Goal: Information Seeking & Learning: Check status

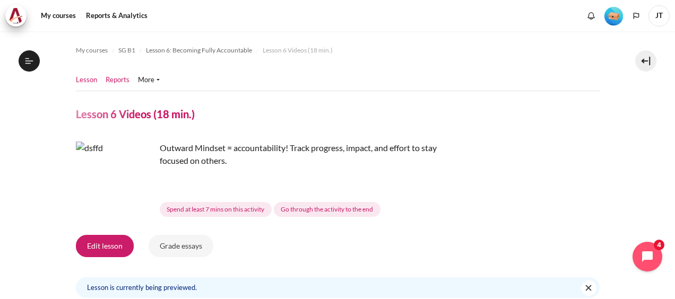
click at [122, 81] on link "Reports" at bounding box center [118, 80] width 24 height 11
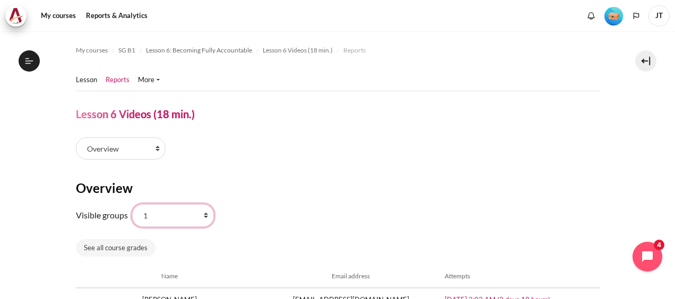
click at [172, 212] on select "All participants 1 2 3 4 5 6 7 HR" at bounding box center [173, 215] width 82 height 22
select select "0"
click at [132, 204] on select "All participants 1 2 3 4 5 6 7 HR" at bounding box center [173, 215] width 82 height 22
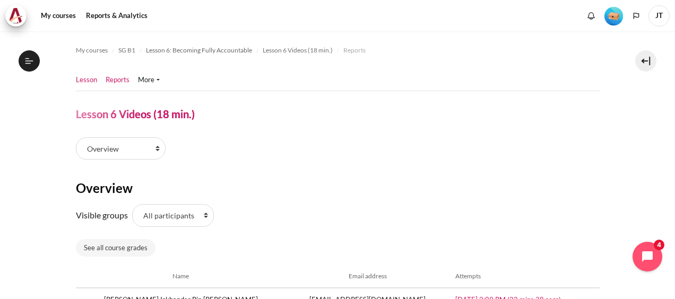
click at [90, 80] on link "Lesson" at bounding box center [86, 80] width 21 height 11
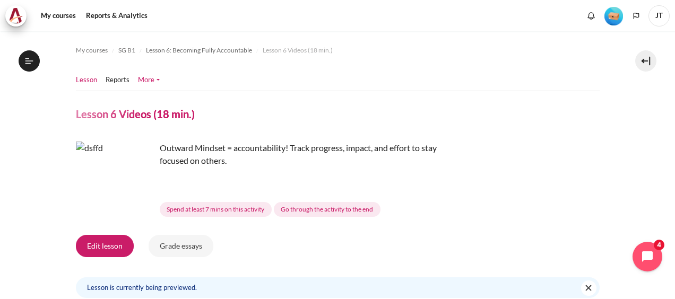
click at [154, 82] on link "More" at bounding box center [149, 80] width 22 height 11
click at [68, 14] on link "My courses" at bounding box center [58, 15] width 42 height 21
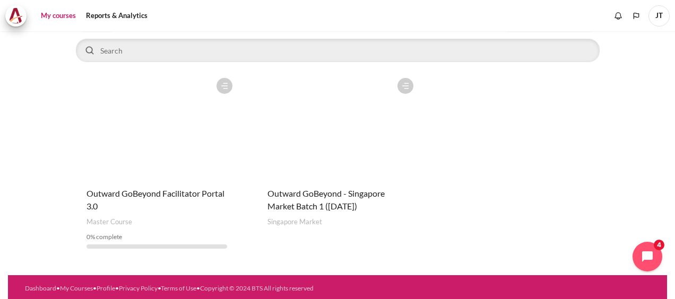
scroll to position [88, 0]
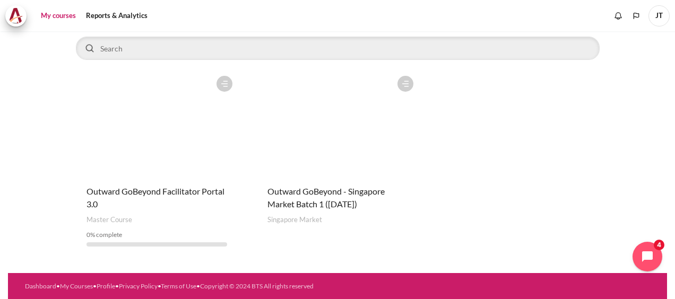
click at [345, 152] on figure "Content" at bounding box center [338, 124] width 162 height 106
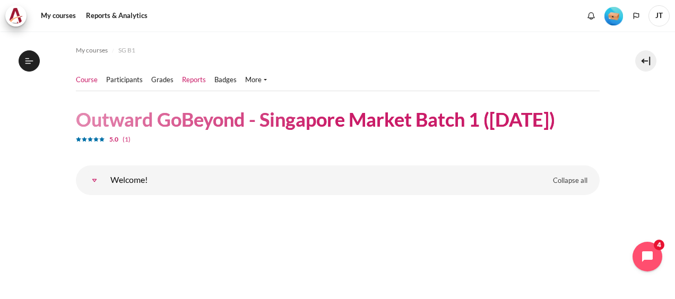
click at [192, 82] on link "Reports" at bounding box center [194, 80] width 24 height 11
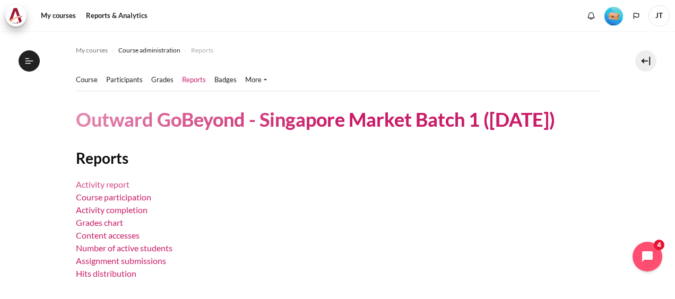
click at [120, 184] on link "Activity report" at bounding box center [103, 184] width 54 height 10
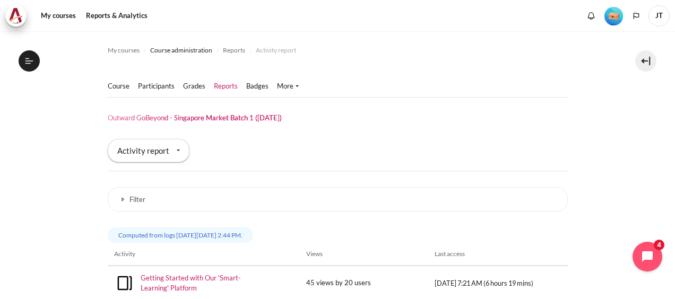
click at [152, 80] on ul "Course Participants" at bounding box center [208, 86] width 200 height 21
click at [149, 85] on link "Participants" at bounding box center [156, 86] width 37 height 11
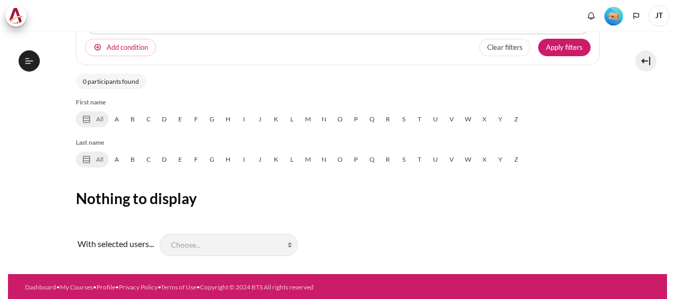
select select "groups"
select select "Content"
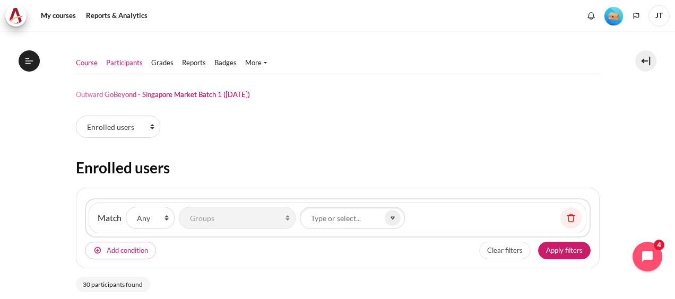
click at [96, 63] on link "Course" at bounding box center [87, 63] width 22 height 11
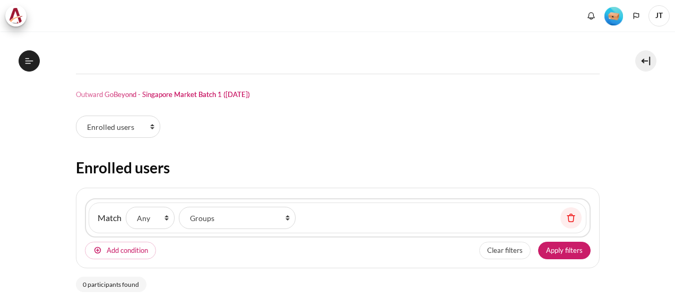
select select "groups"
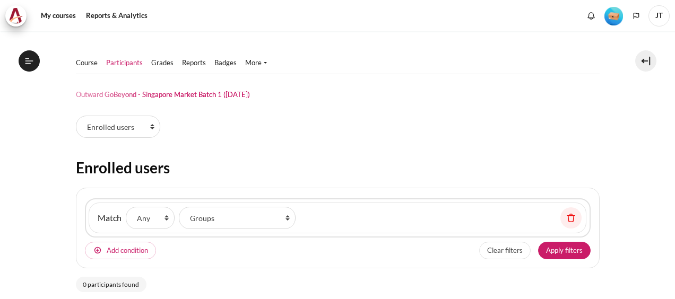
select select "groups"
select select "Content"
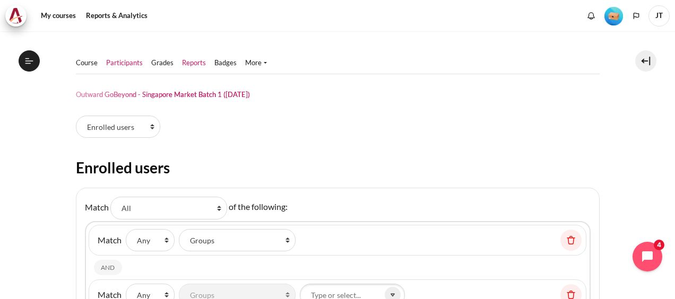
click at [200, 66] on link "Reports" at bounding box center [194, 63] width 24 height 11
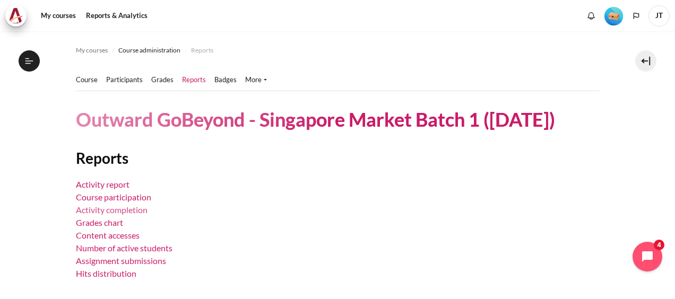
click at [130, 212] on link "Activity completion" at bounding box center [112, 210] width 72 height 10
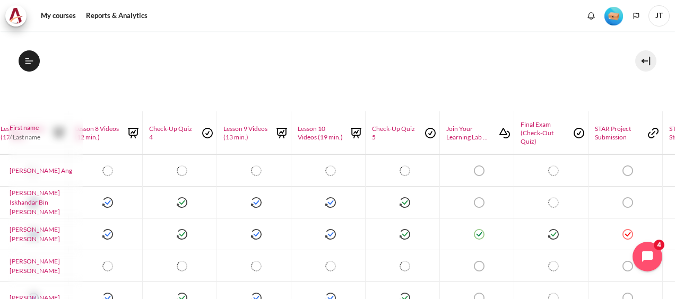
scroll to position [184, 1303]
